Goal: Share content

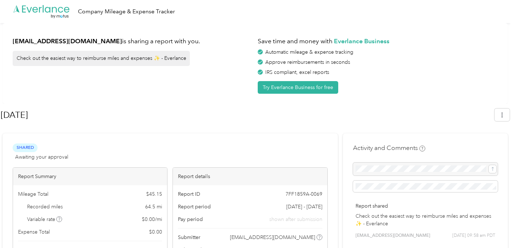
scroll to position [9, 0]
click at [505, 112] on button "button" at bounding box center [502, 115] width 15 height 13
click at [487, 127] on span "Copy share link" at bounding box center [489, 132] width 32 height 15
